Goal: Find contact information: Find contact information

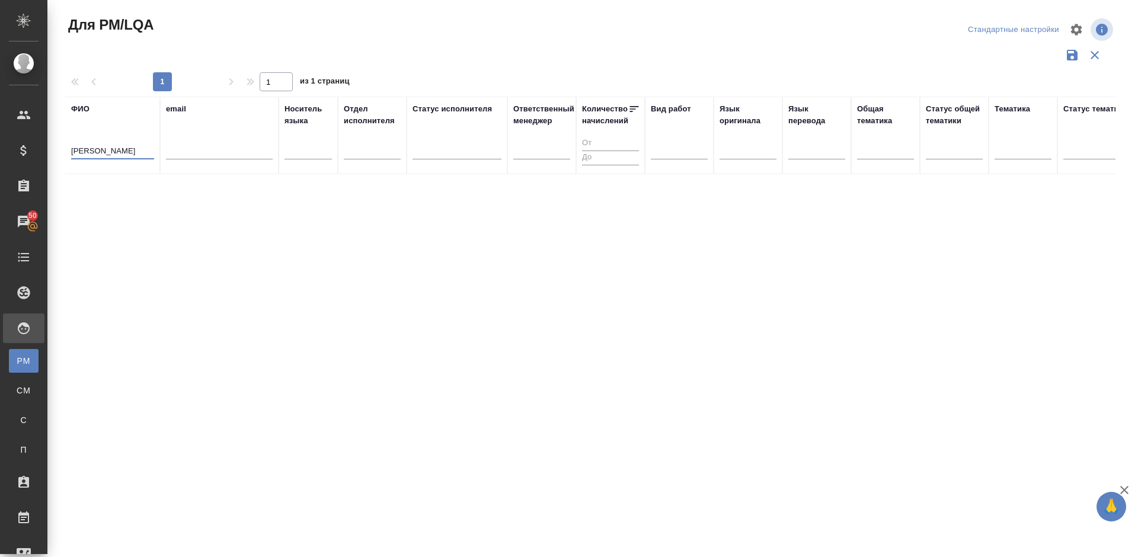
drag, startPoint x: 113, startPoint y: 149, endPoint x: 54, endPoint y: 154, distance: 58.9
click at [54, 154] on div "Для PM/LQA Стандартные настройки 1 1 из 1 страниц ФИО Иван Ян email Носитель яз…" at bounding box center [592, 265] width 1091 height 530
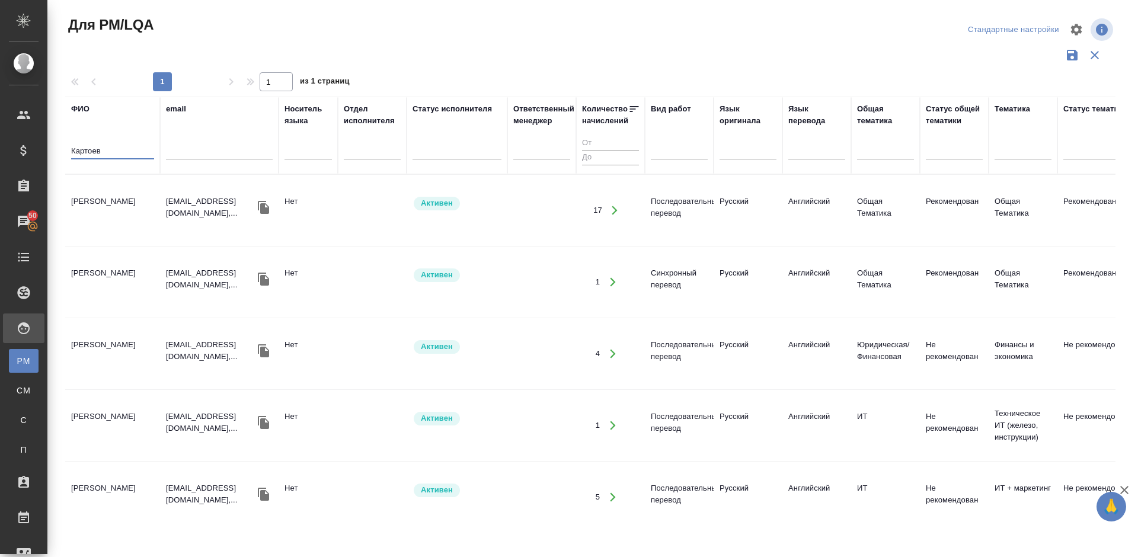
type input "Картоев"
click at [125, 228] on td "[PERSON_NAME]" at bounding box center [112, 211] width 95 height 42
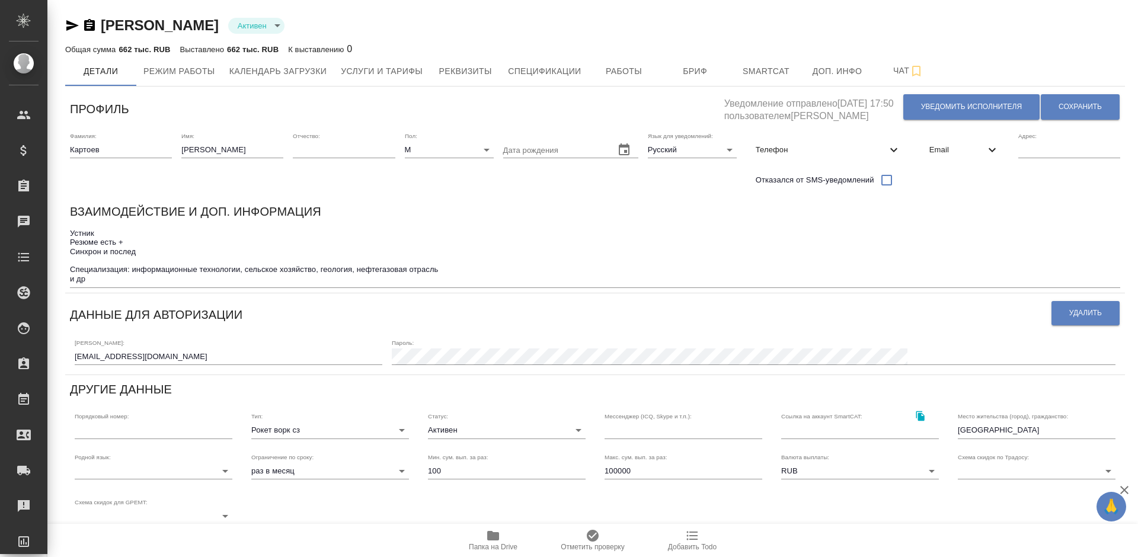
click at [790, 146] on span "Телефон" at bounding box center [821, 150] width 131 height 12
select select "RU"
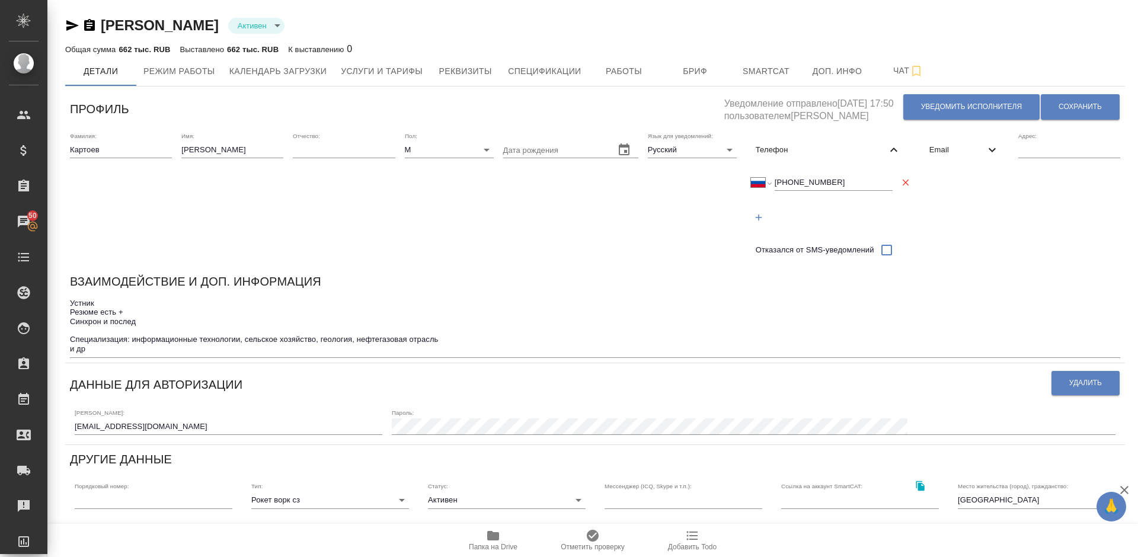
click at [490, 535] on icon "button" at bounding box center [493, 535] width 12 height 9
